Goal: Information Seeking & Learning: Learn about a topic

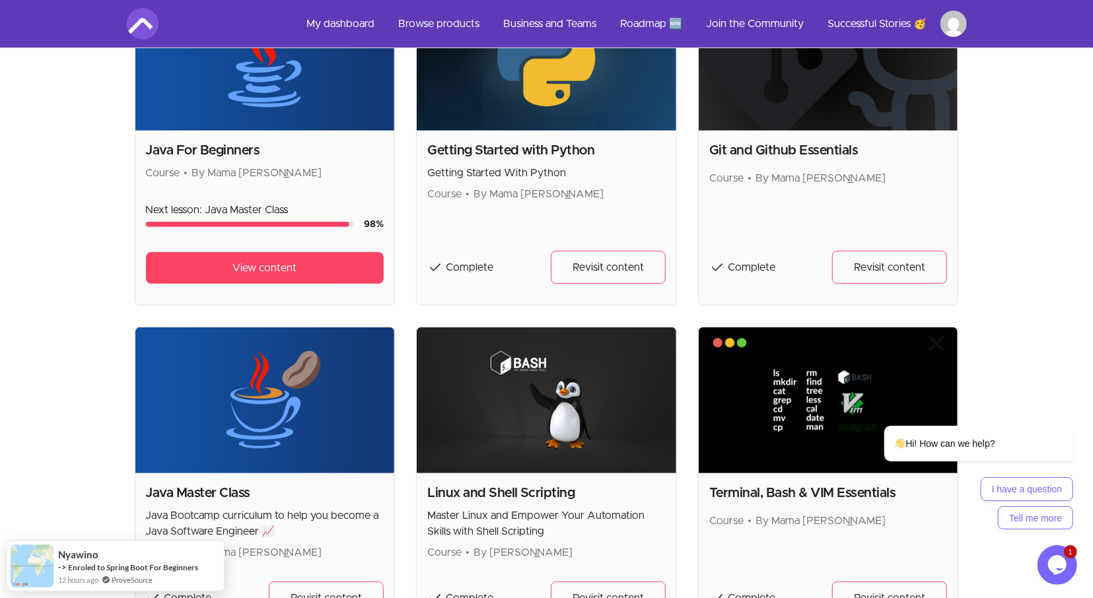
scroll to position [412, 0]
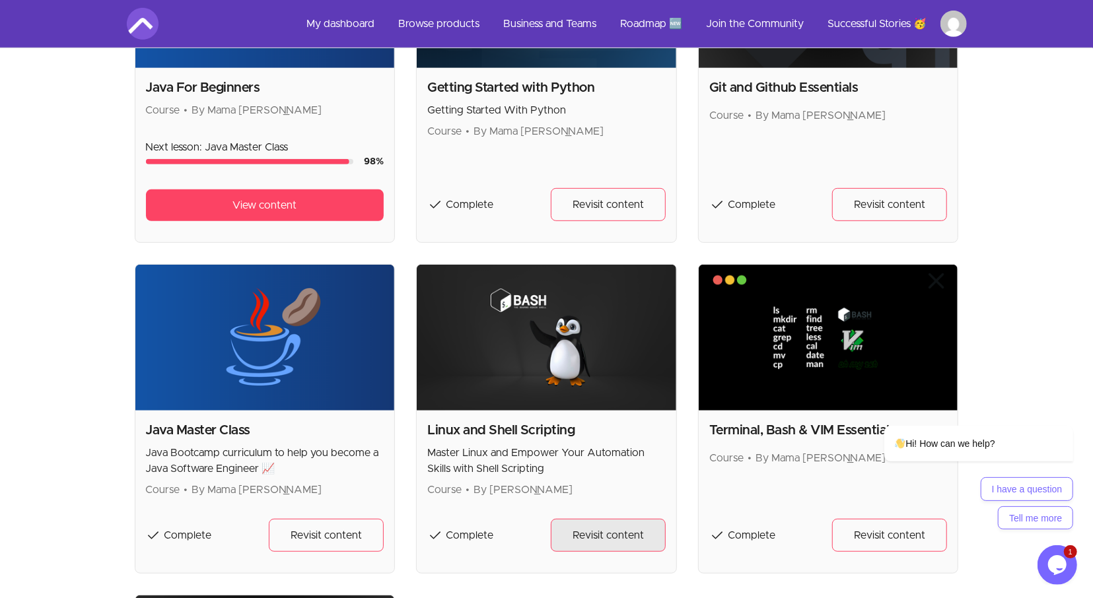
click at [578, 532] on span "Revisit content" at bounding box center [607, 536] width 71 height 16
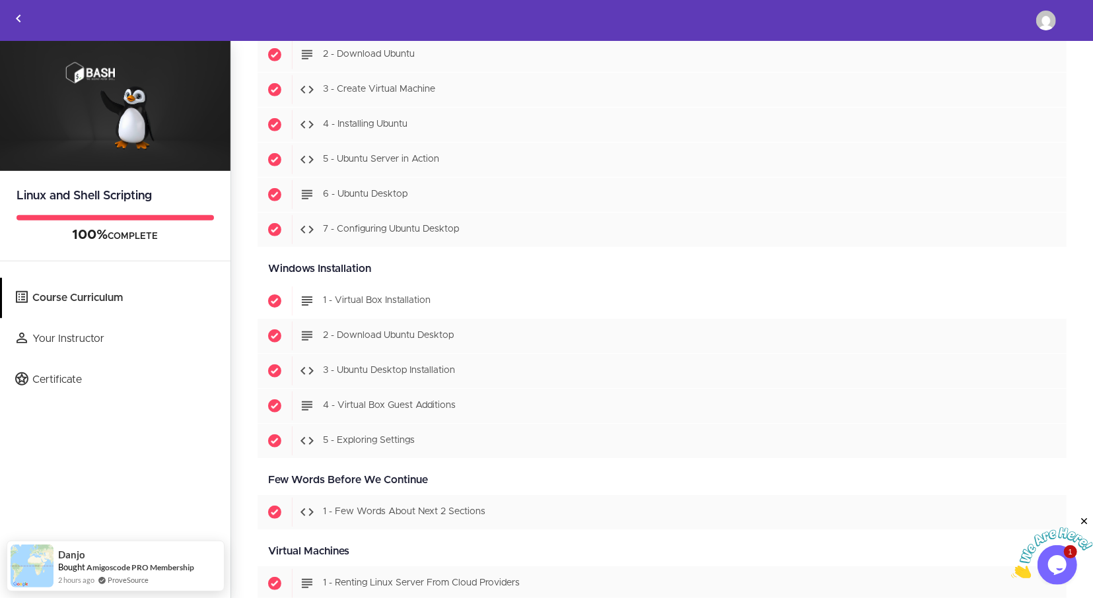
scroll to position [444, 0]
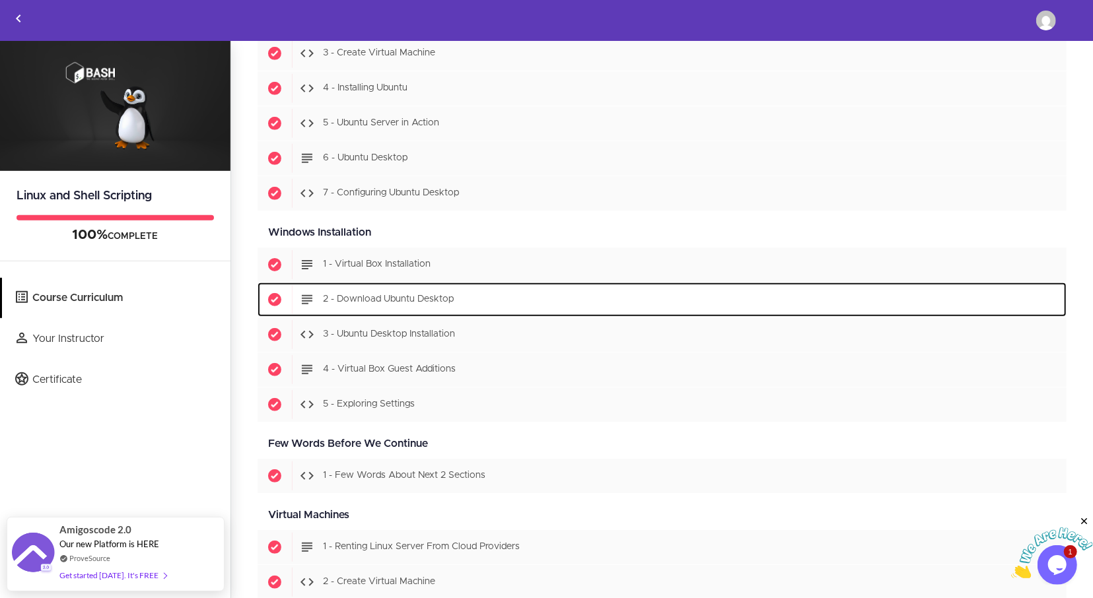
click at [419, 300] on div "Start 2 - Download Ubuntu Desktop" at bounding box center [679, 299] width 775 height 29
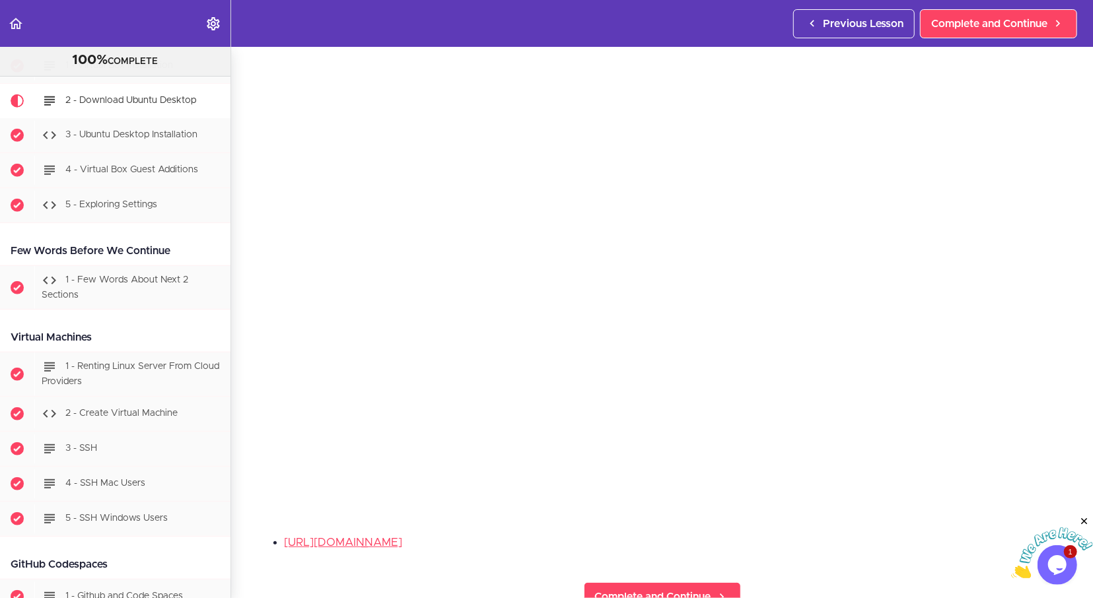
scroll to position [55, 0]
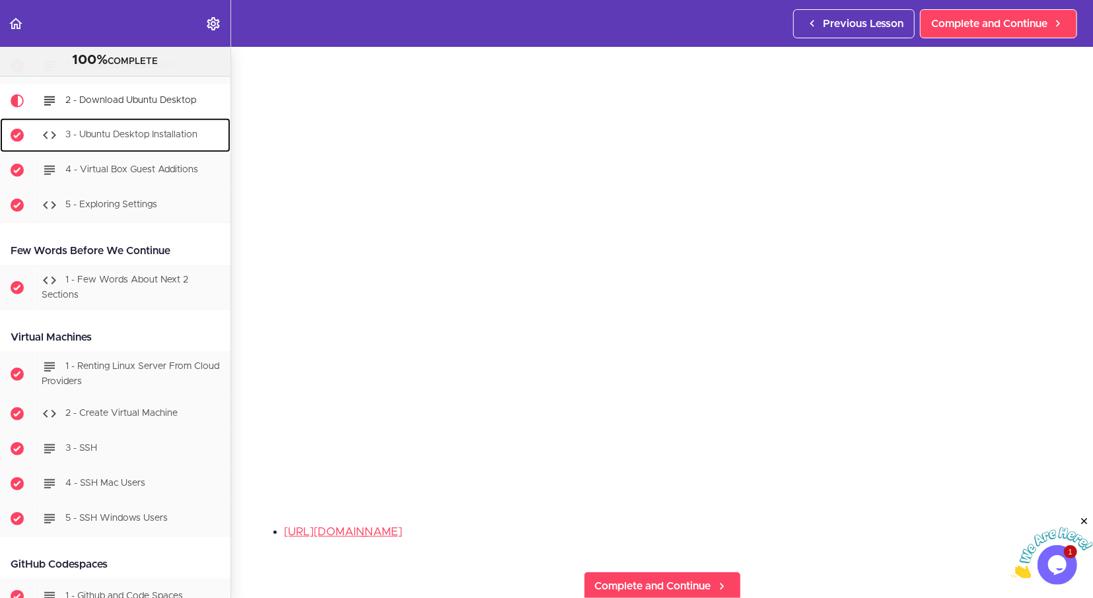
click at [153, 130] on span "3 - Ubuntu Desktop Installation" at bounding box center [131, 134] width 132 height 9
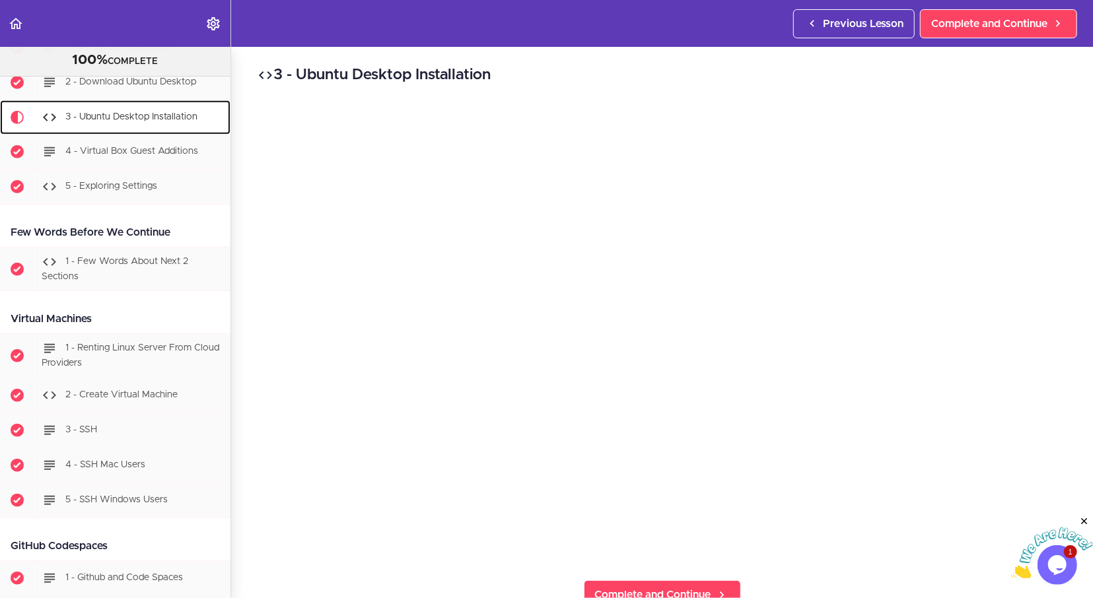
scroll to position [651, 0]
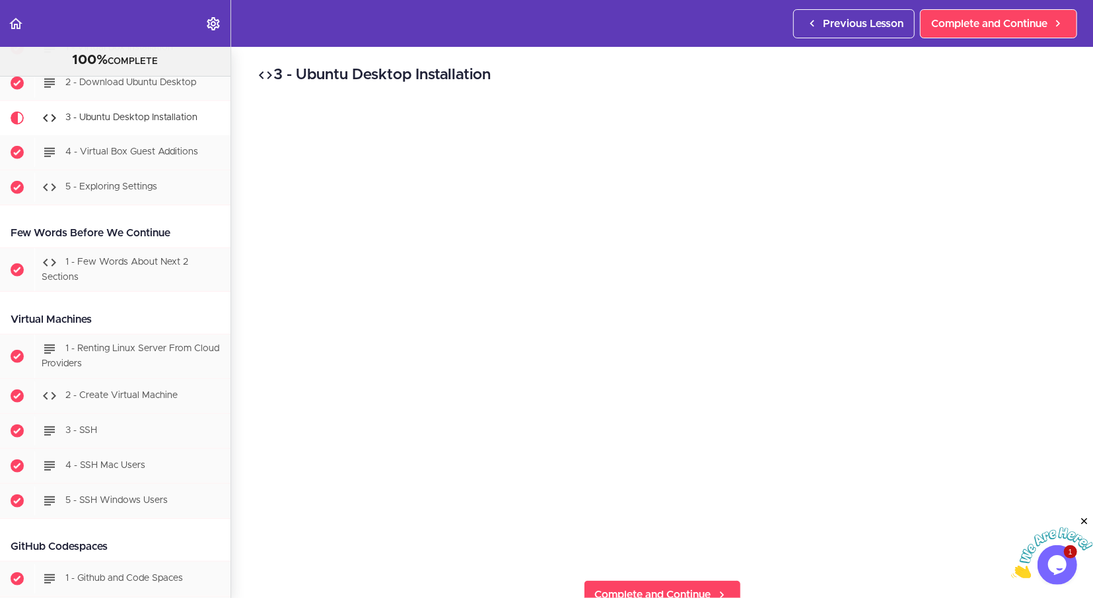
click at [67, 28] on div "Autoplay Autocomplete" at bounding box center [115, 23] width 231 height 47
click at [1058, 528] on div at bounding box center [1051, 547] width 82 height 64
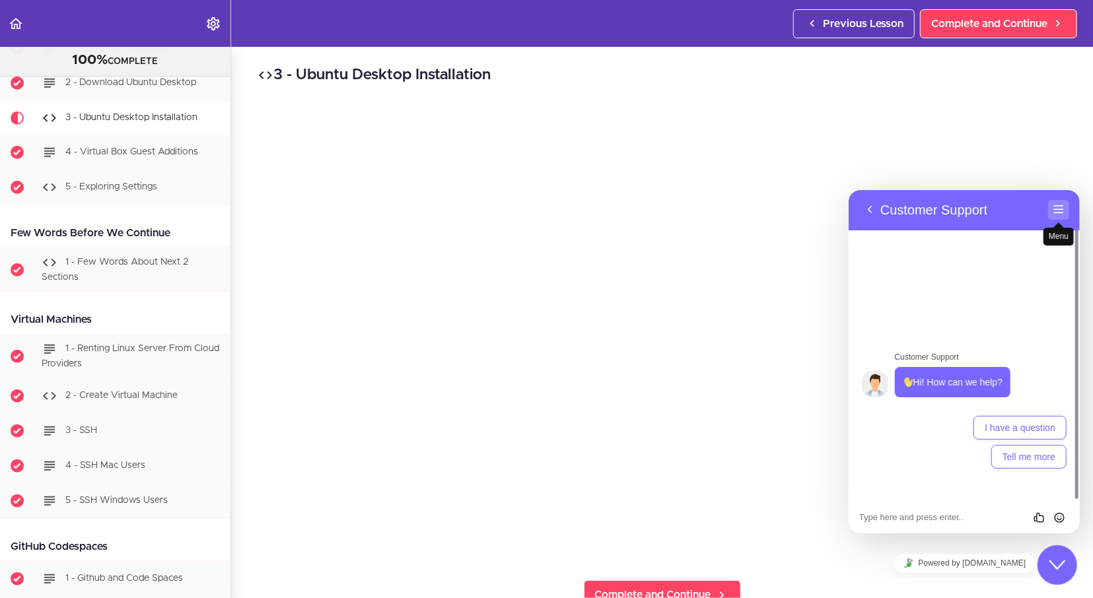
click at [1054, 207] on button "Menu" at bounding box center [1057, 209] width 21 height 20
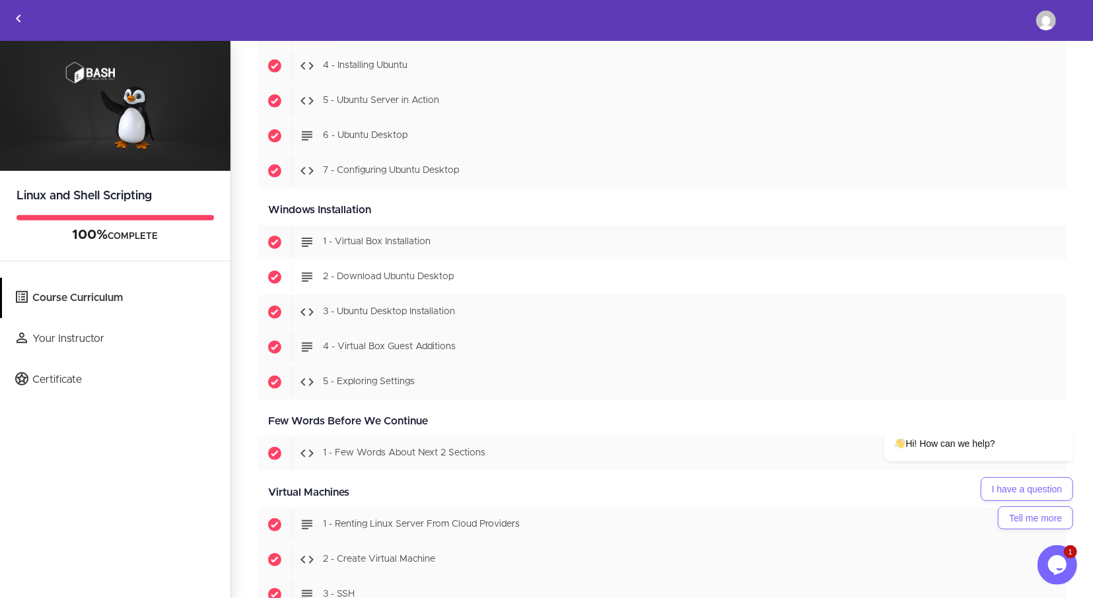
scroll to position [499, 0]
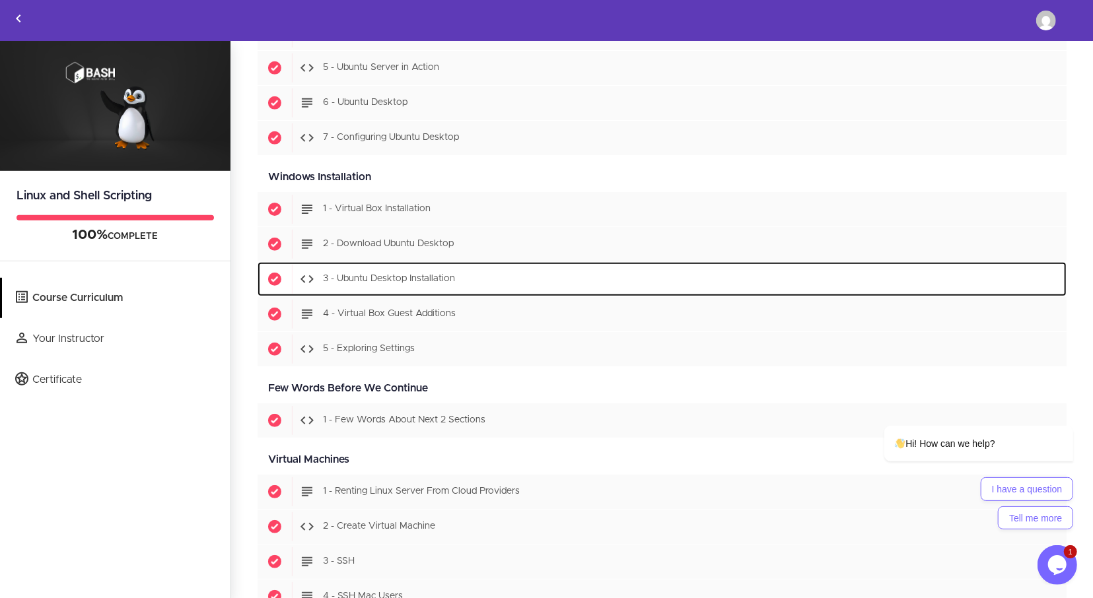
click at [474, 281] on div "Start 3 - Ubuntu Desktop Installation" at bounding box center [679, 279] width 775 height 29
